Goal: Find specific page/section: Find specific page/section

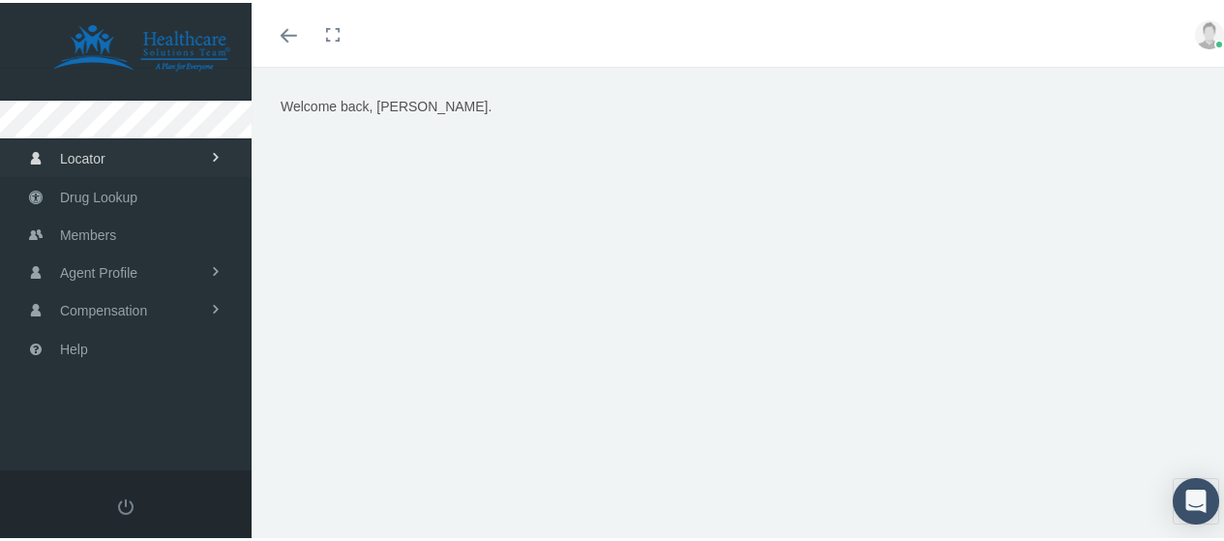
click at [131, 164] on link "Locator" at bounding box center [126, 155] width 252 height 38
click at [109, 377] on span "Compensation" at bounding box center [103, 386] width 87 height 37
click at [155, 270] on link "Agent Profile" at bounding box center [126, 270] width 252 height 38
click at [77, 301] on span "View" at bounding box center [70, 310] width 29 height 33
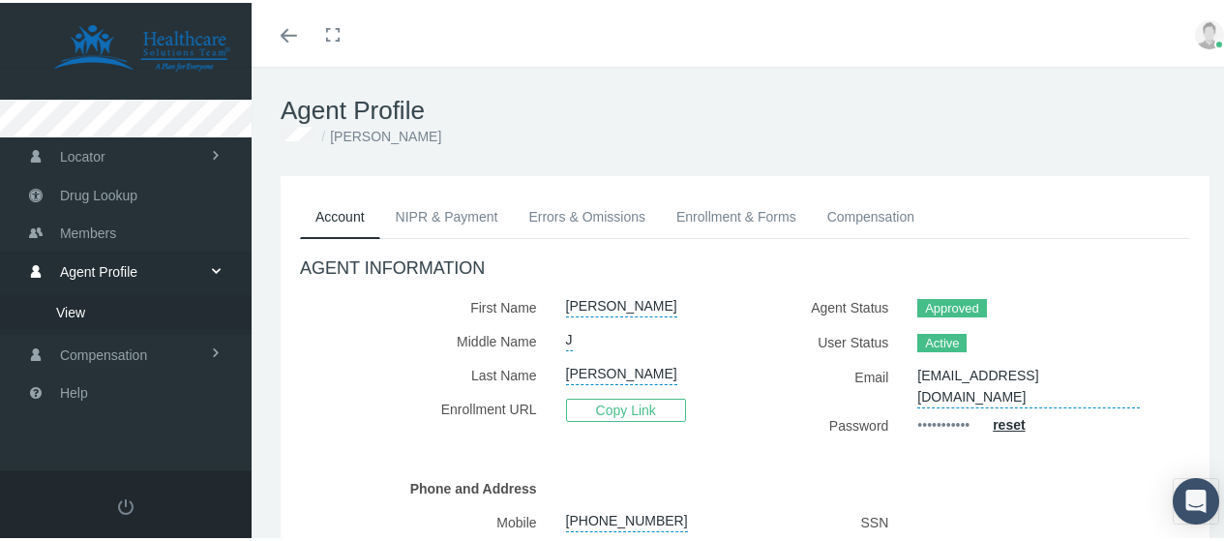
click at [724, 214] on link "Enrollment & Forms" at bounding box center [736, 214] width 151 height 43
